Goal: Find specific page/section: Find specific page/section

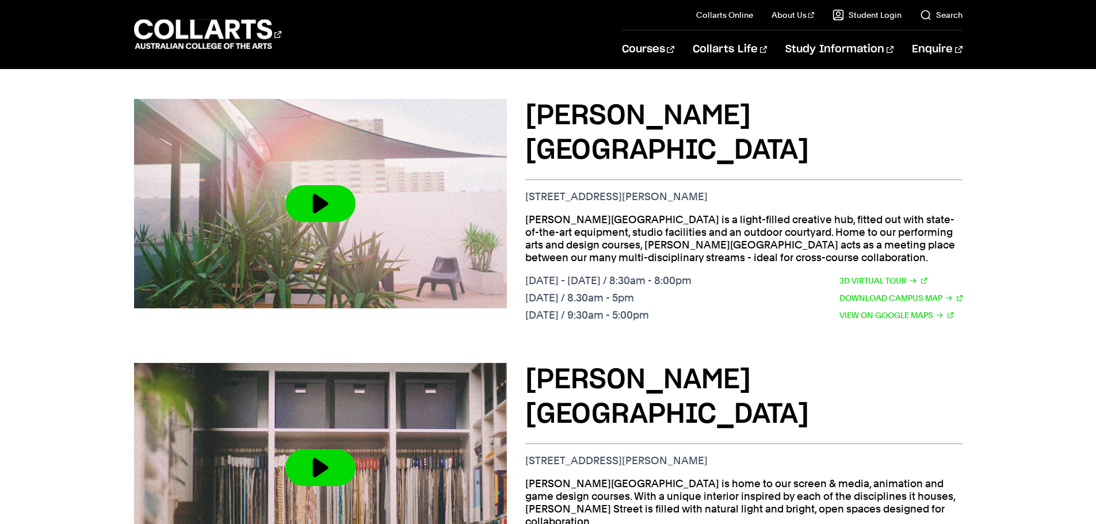
scroll to position [633, 0]
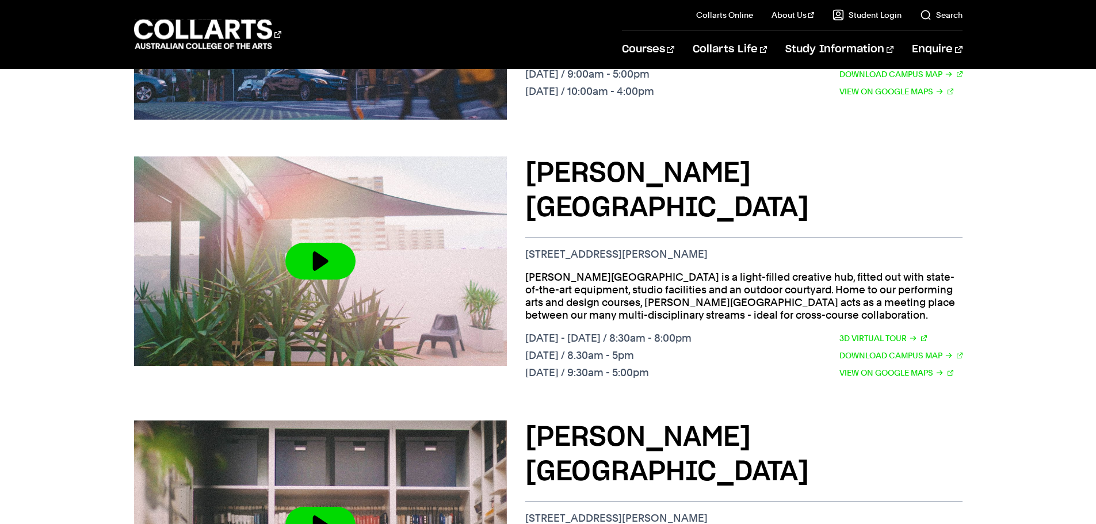
drag, startPoint x: 680, startPoint y: 200, endPoint x: 521, endPoint y: 199, distance: 159.3
click at [521, 199] on div "George St Campus 156 George St, Fitzroy VIC 3065 George Street is a light-fille…" at bounding box center [548, 270] width 828 height 264
copy p "156 George St, Fitzroy VIC 3065"
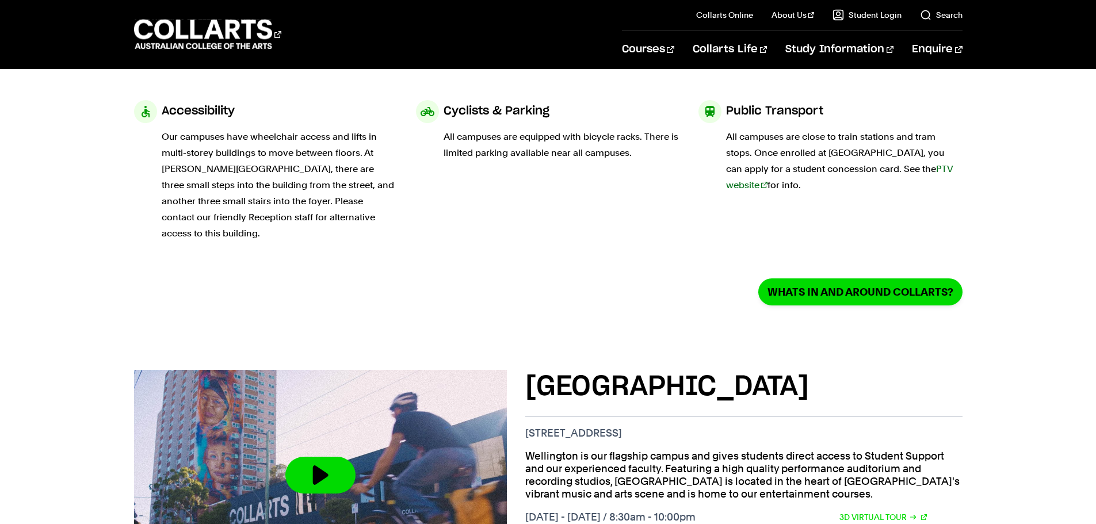
scroll to position [0, 0]
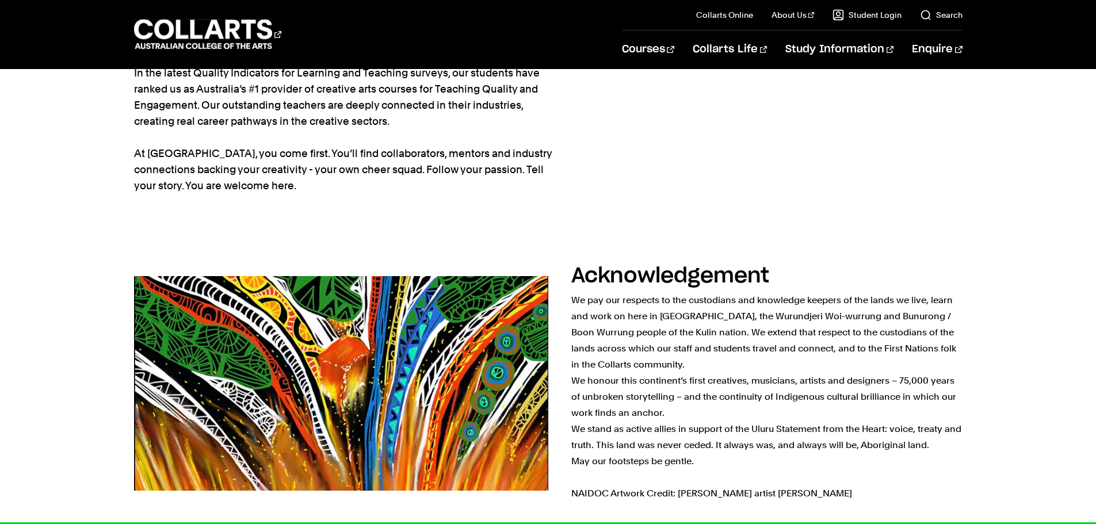
scroll to position [65, 0]
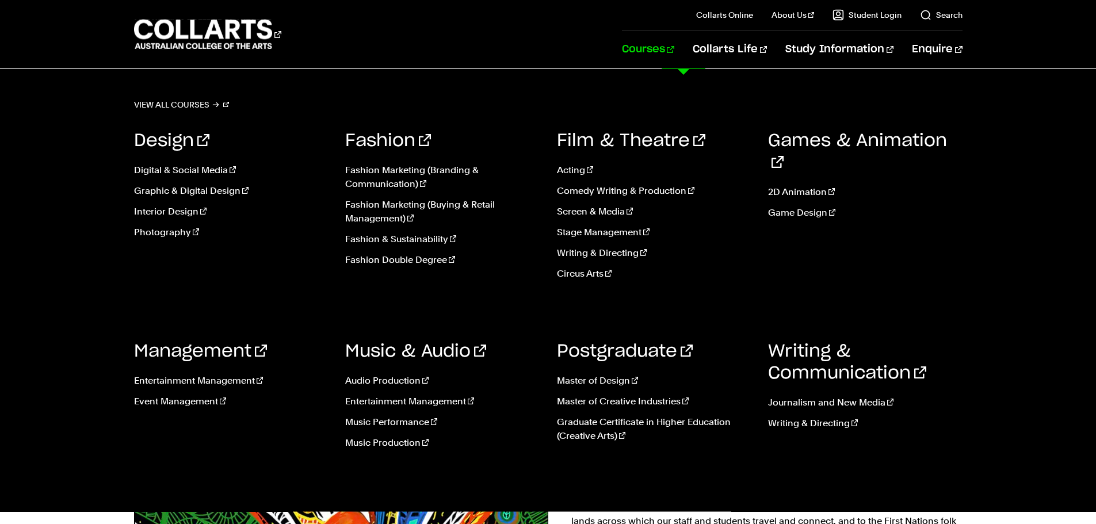
click at [674, 48] on link "Courses" at bounding box center [648, 49] width 52 height 38
